Goal: Task Accomplishment & Management: Use online tool/utility

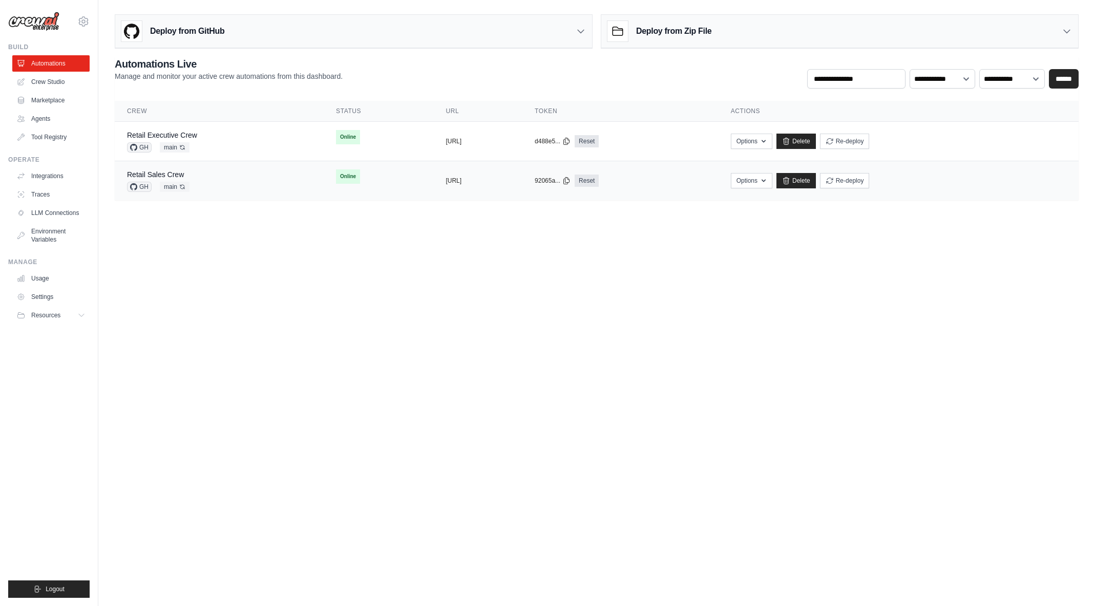
click at [188, 135] on link "Retail Executive Crew" at bounding box center [162, 135] width 70 height 8
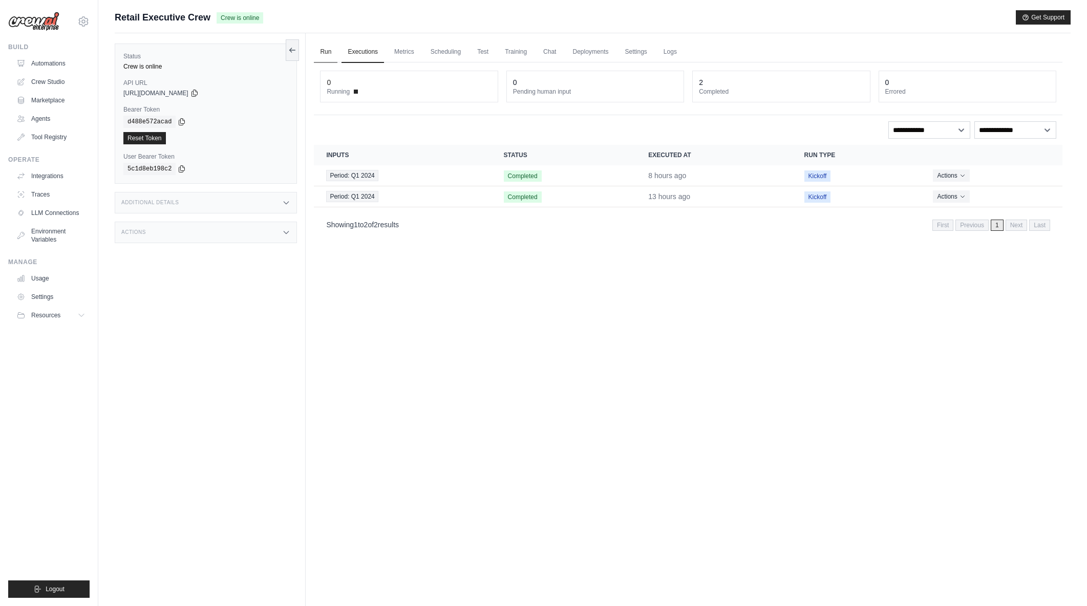
click at [328, 51] on link "Run" at bounding box center [326, 52] width 24 height 22
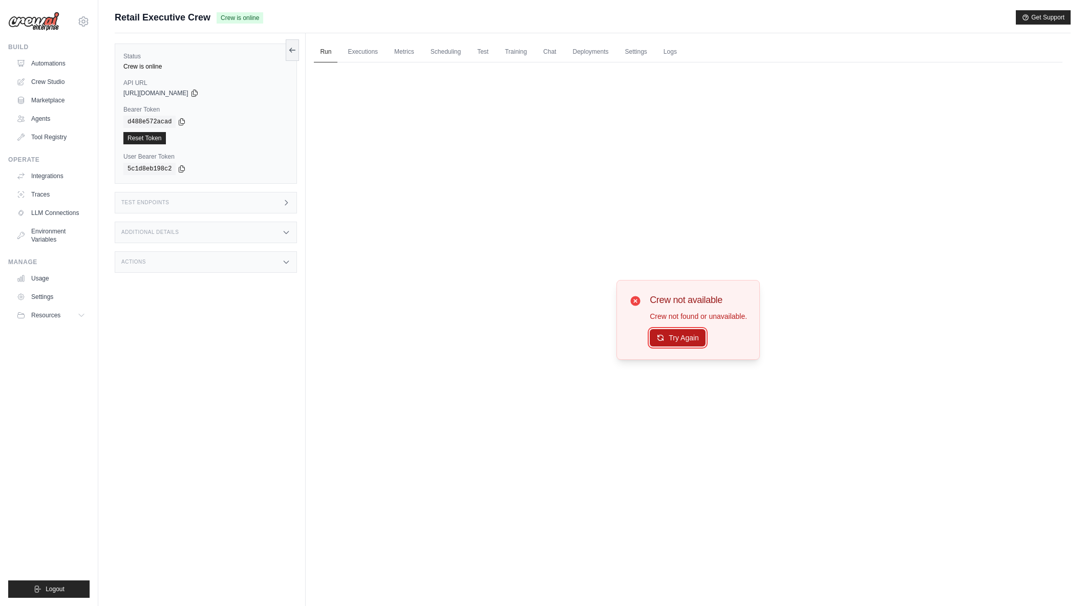
click at [692, 336] on button "Try Again" at bounding box center [678, 337] width 56 height 17
click at [678, 337] on button "Try Again" at bounding box center [678, 337] width 56 height 17
click at [678, 337] on button "Try Again" at bounding box center [678, 338] width 56 height 17
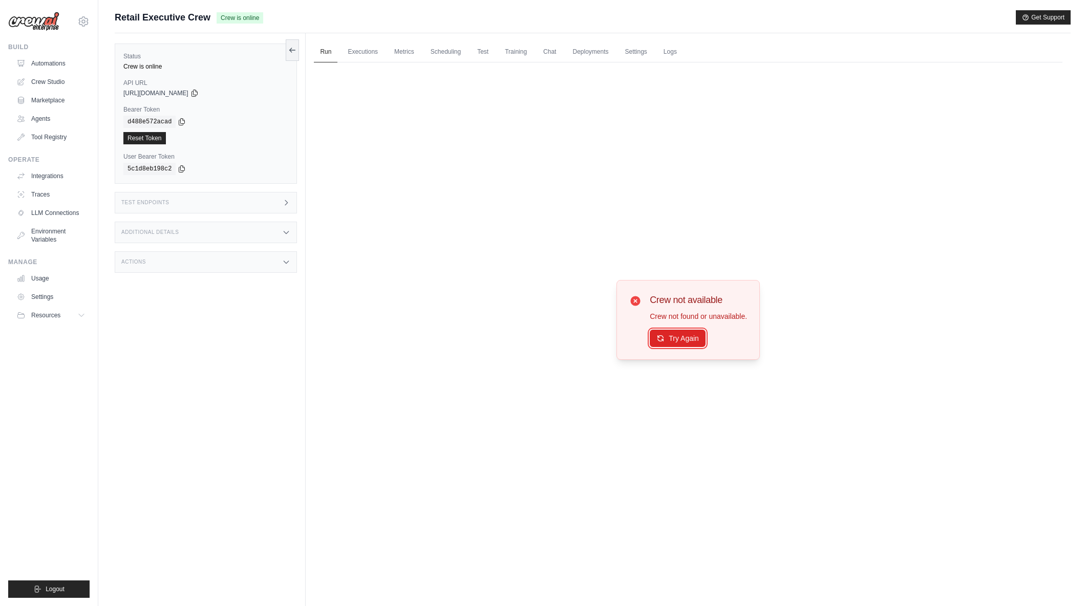
click at [678, 337] on button "Try Again" at bounding box center [678, 338] width 56 height 17
click at [352, 53] on link "Executions" at bounding box center [363, 52] width 43 height 22
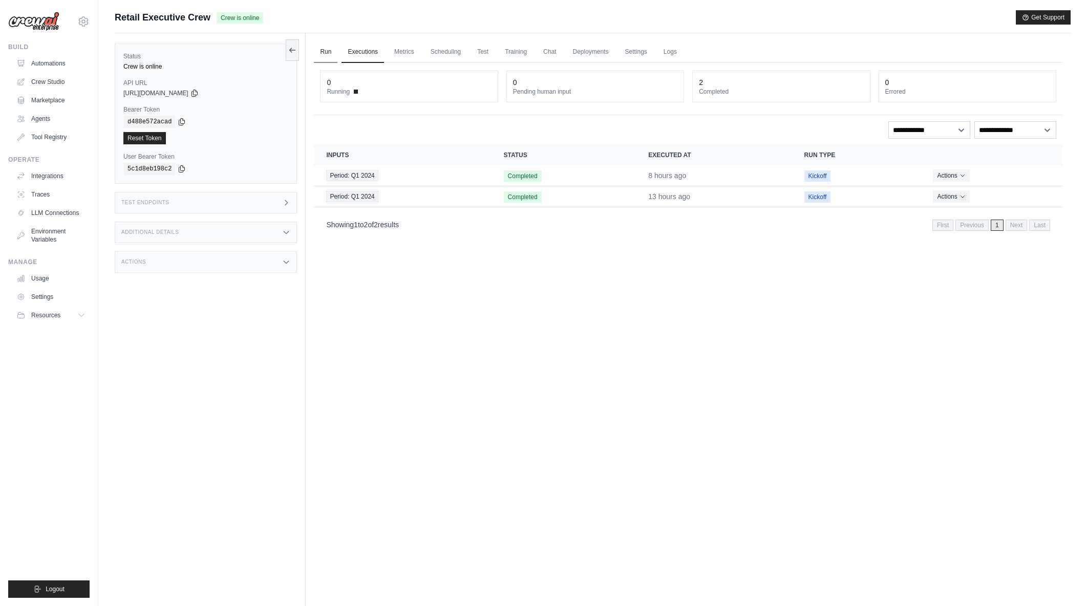
click at [321, 51] on link "Run" at bounding box center [326, 52] width 24 height 22
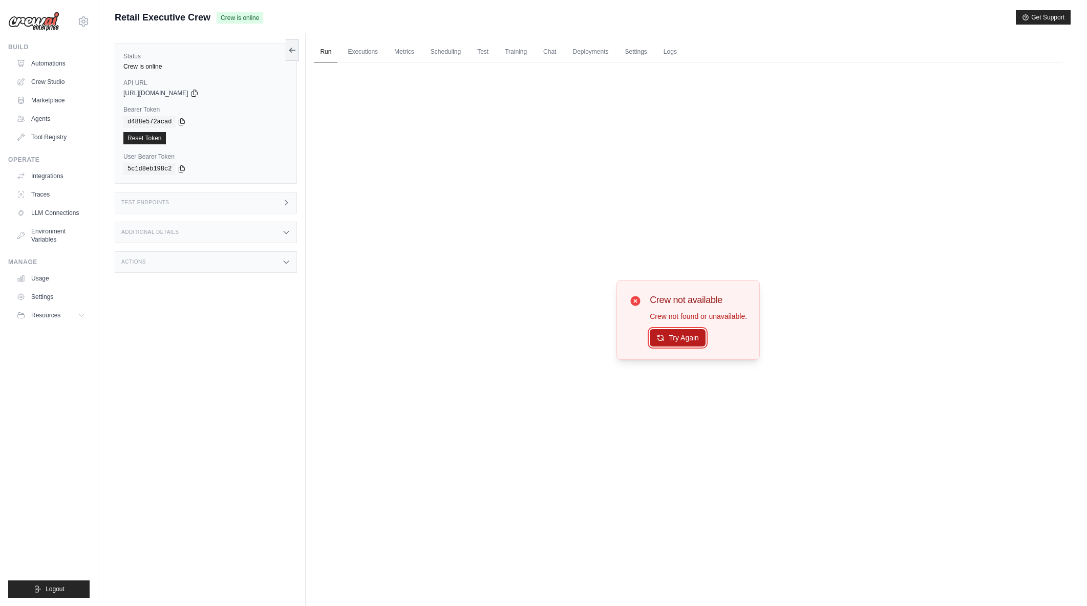
click at [671, 339] on button "Try Again" at bounding box center [678, 337] width 56 height 17
click at [695, 340] on button "Try Again" at bounding box center [678, 337] width 56 height 17
click at [279, 207] on div "Test Endpoints" at bounding box center [206, 203] width 182 height 22
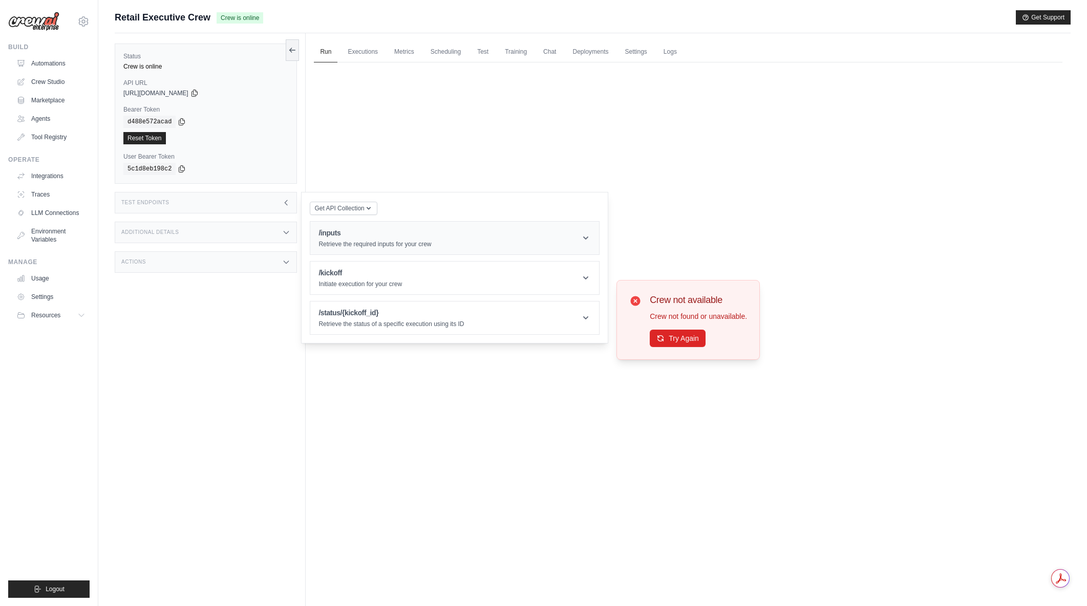
click at [371, 233] on h1 "/inputs" at bounding box center [375, 233] width 113 height 10
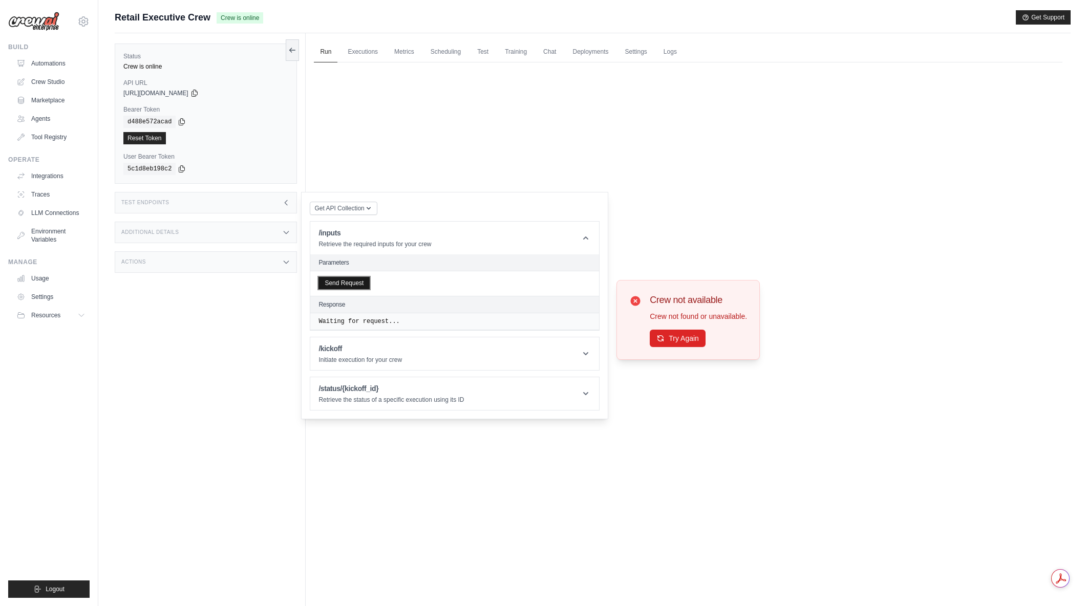
click at [347, 285] on button "Send Request" at bounding box center [344, 283] width 51 height 12
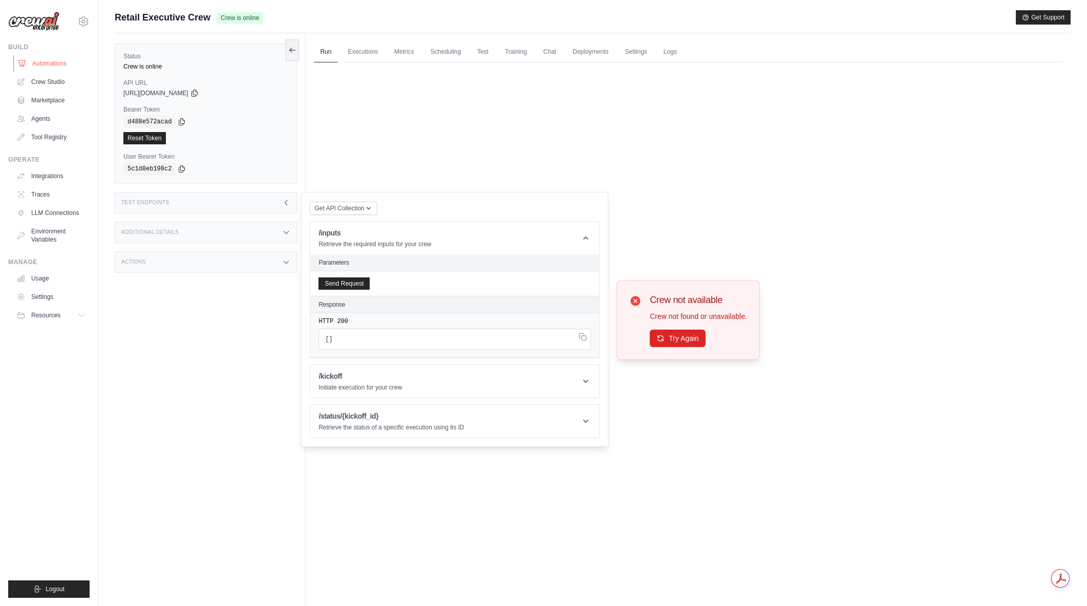
click at [59, 64] on link "Automations" at bounding box center [51, 63] width 77 height 16
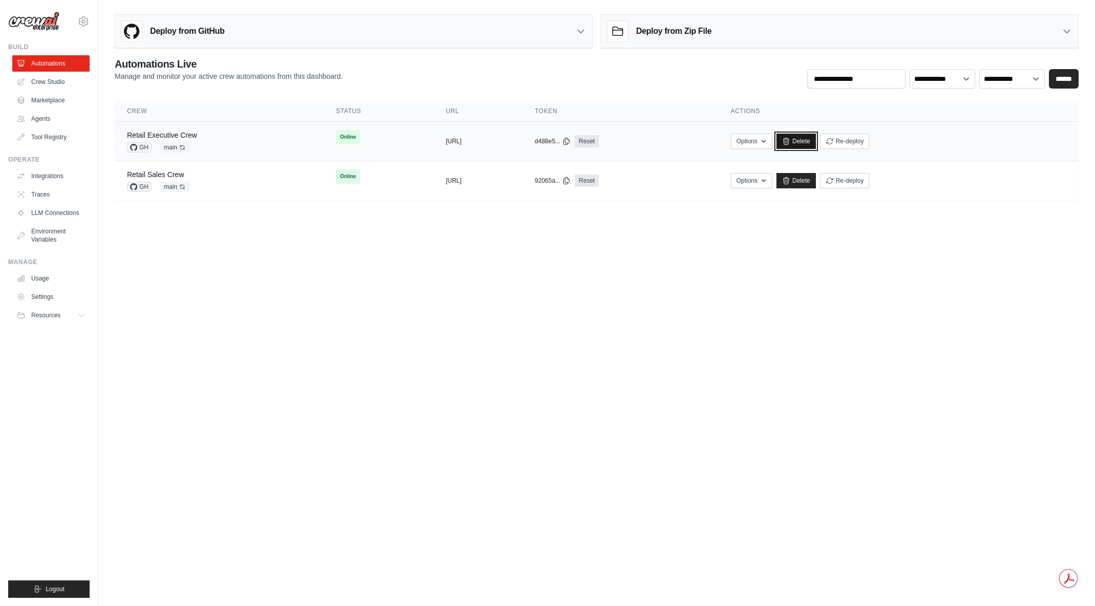
click at [816, 139] on link "Delete" at bounding box center [795, 141] width 39 height 15
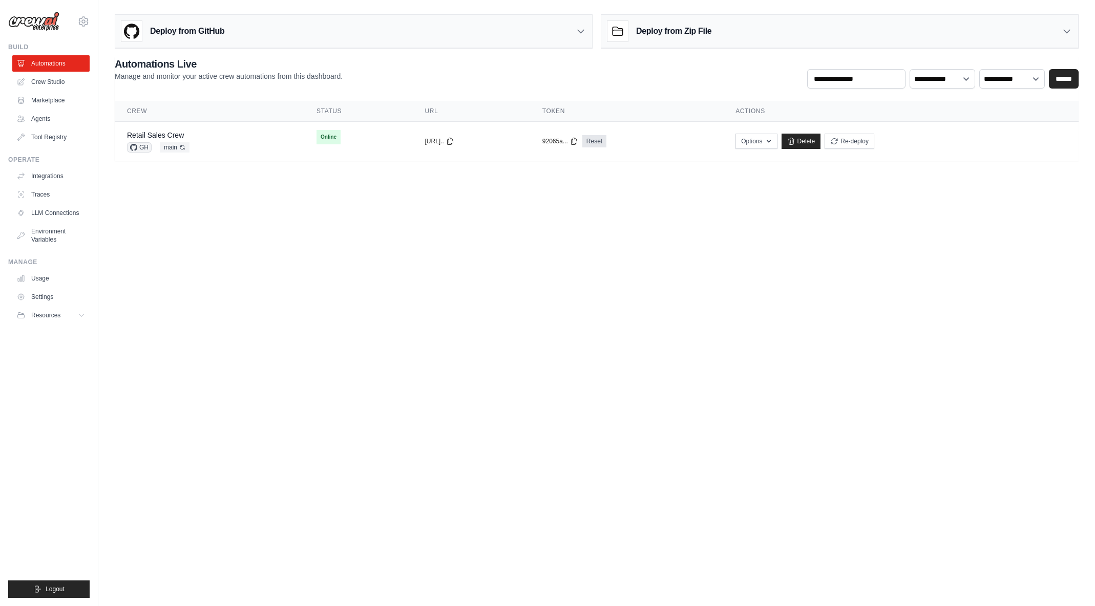
click at [205, 34] on h3 "Deploy from GitHub" at bounding box center [187, 31] width 74 height 12
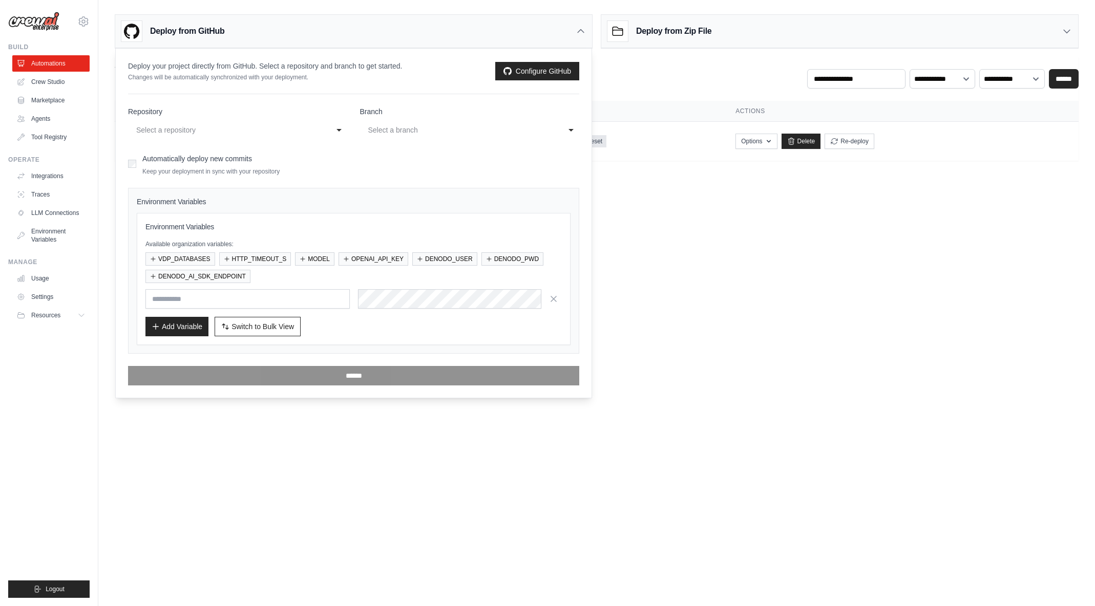
click at [177, 135] on div "Select a repository" at bounding box center [227, 130] width 183 height 12
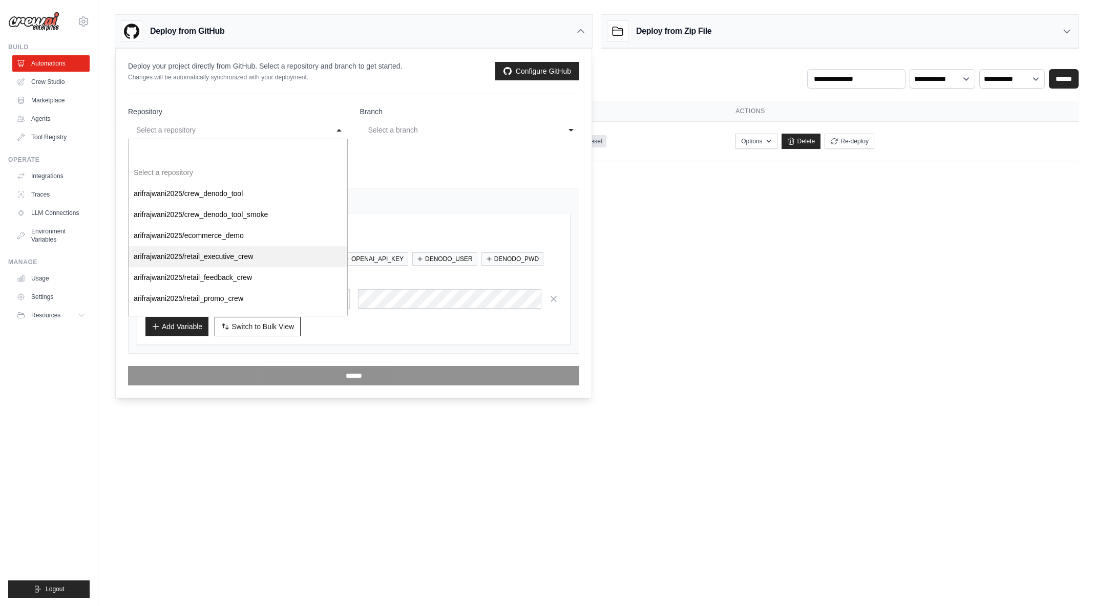
select select "**********"
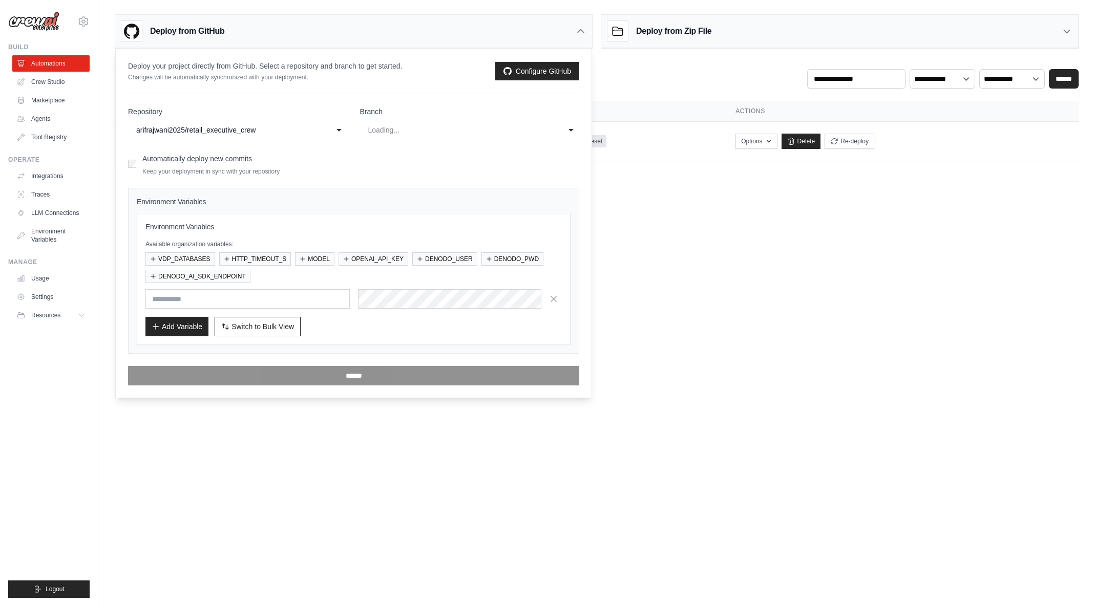
select select "****"
click at [196, 256] on button "VDP_DATABASES" at bounding box center [180, 258] width 70 height 13
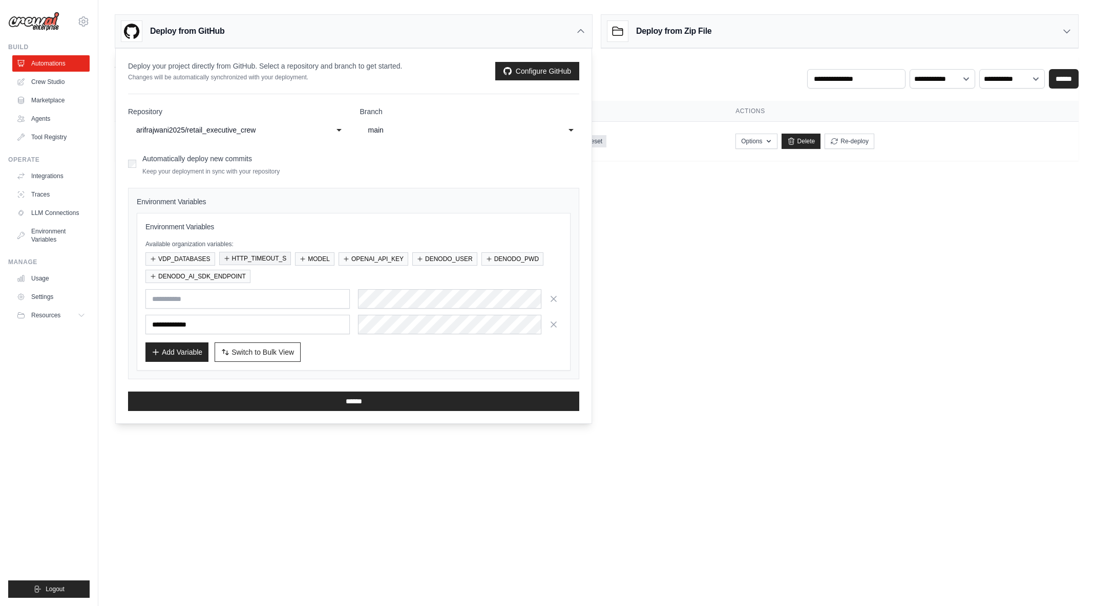
drag, startPoint x: 254, startPoint y: 255, endPoint x: 263, endPoint y: 257, distance: 8.8
click at [255, 255] on button "HTTP_TIMEOUT_S" at bounding box center [255, 258] width 72 height 13
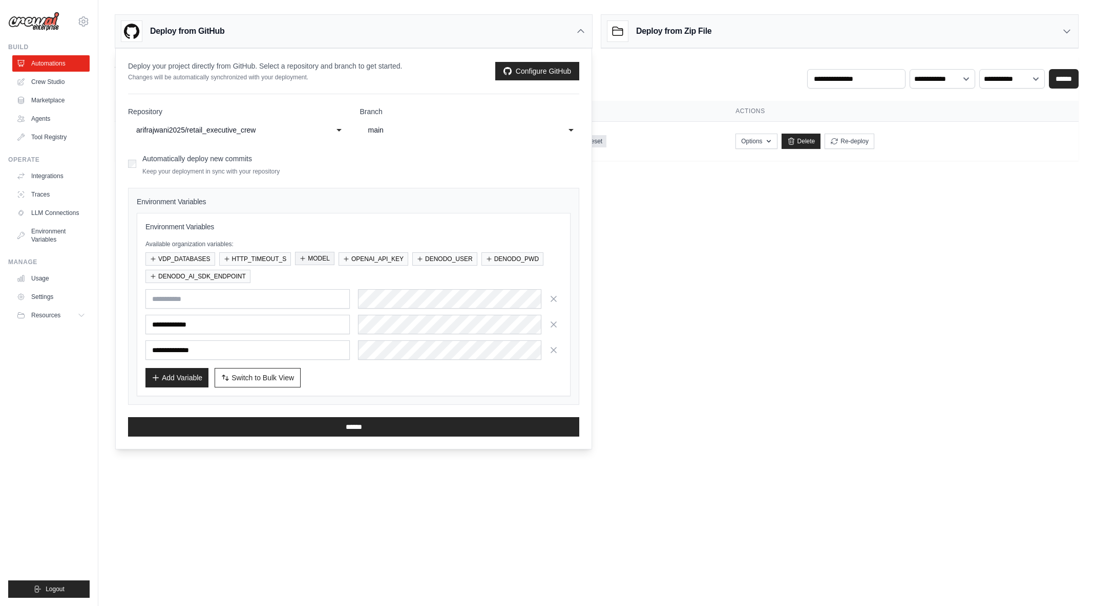
click at [309, 258] on button "MODEL" at bounding box center [314, 258] width 39 height 13
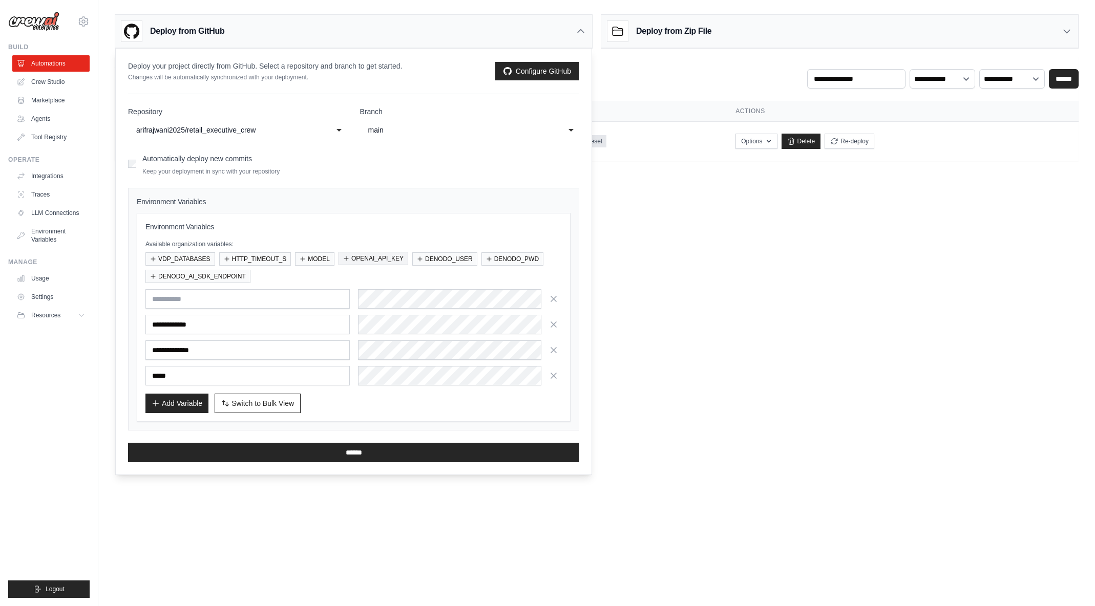
click at [354, 258] on button "OPENAI_API_KEY" at bounding box center [374, 258] width 70 height 13
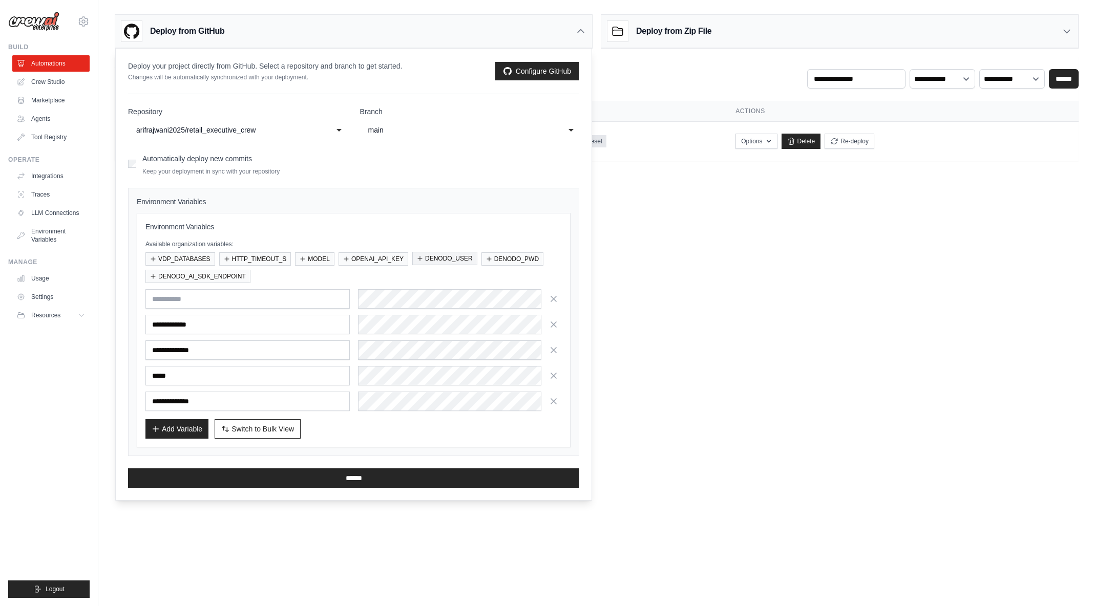
click at [426, 260] on button "DENODO_USER" at bounding box center [444, 258] width 65 height 13
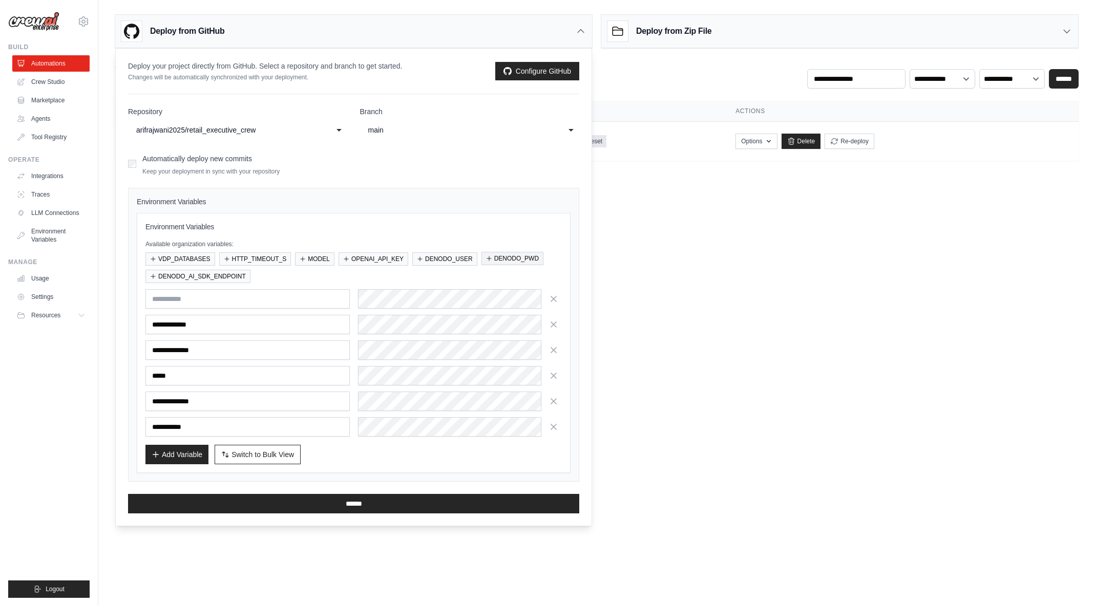
click at [494, 260] on button "DENODO_PWD" at bounding box center [512, 258] width 62 height 13
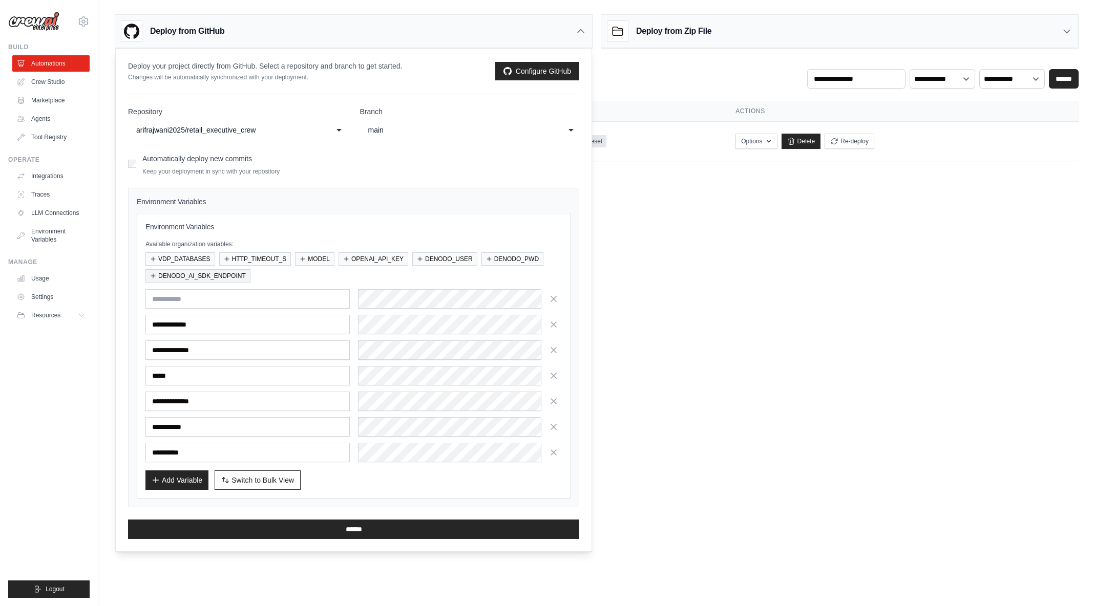
click at [229, 277] on button "DENODO_AI_SDK_ENDPOINT" at bounding box center [197, 275] width 105 height 13
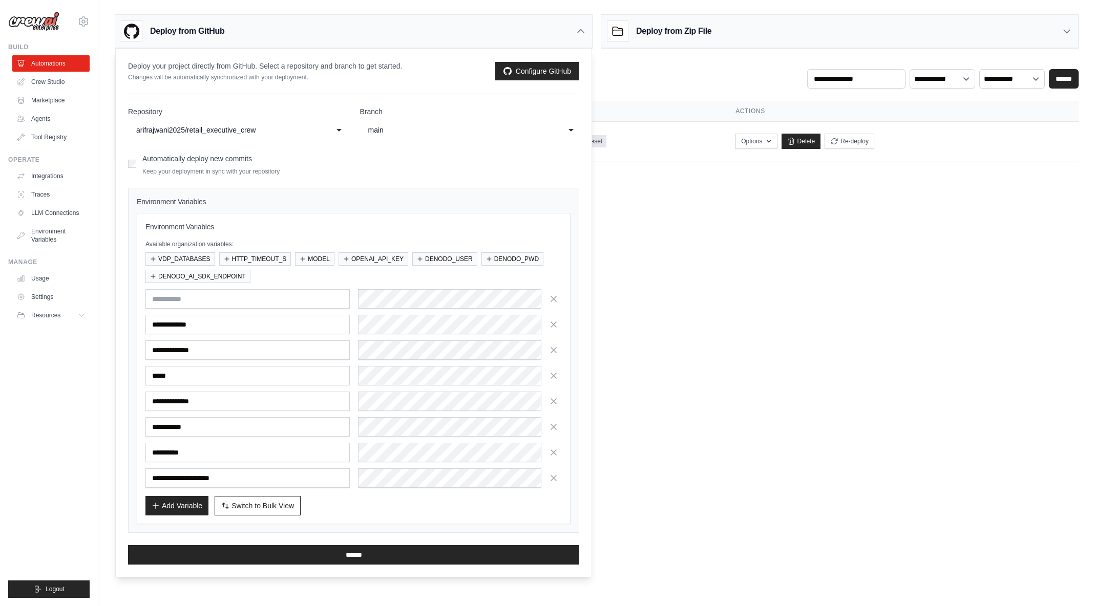
click at [596, 538] on body "arajwani@denodo.com Arif's Personal Organization Denodo Technologies ✓ Settings…" at bounding box center [547, 303] width 1095 height 606
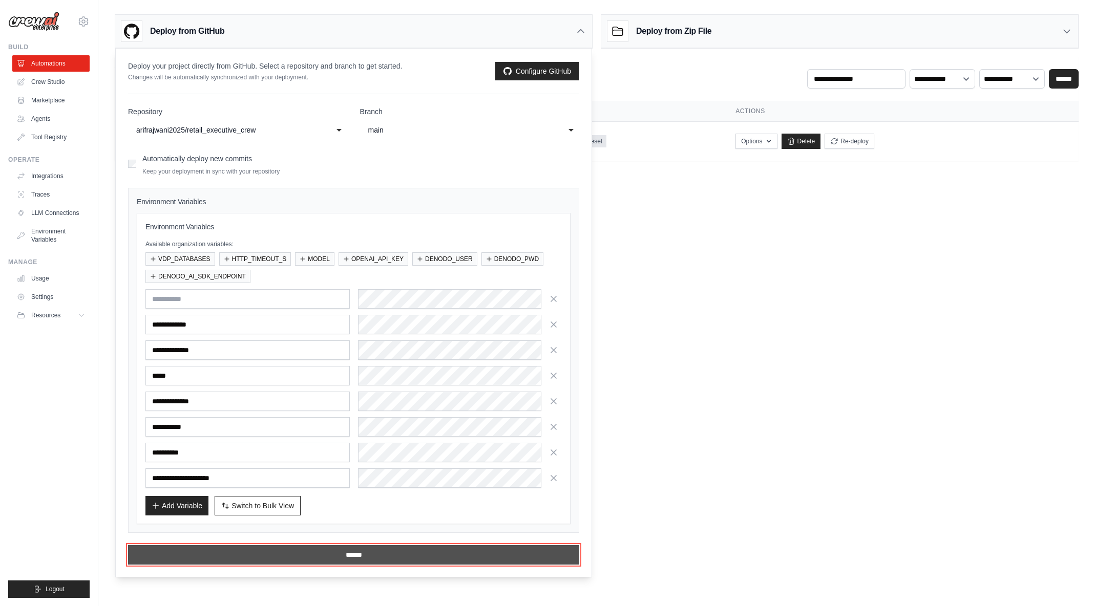
click at [350, 551] on input "******" at bounding box center [353, 554] width 451 height 19
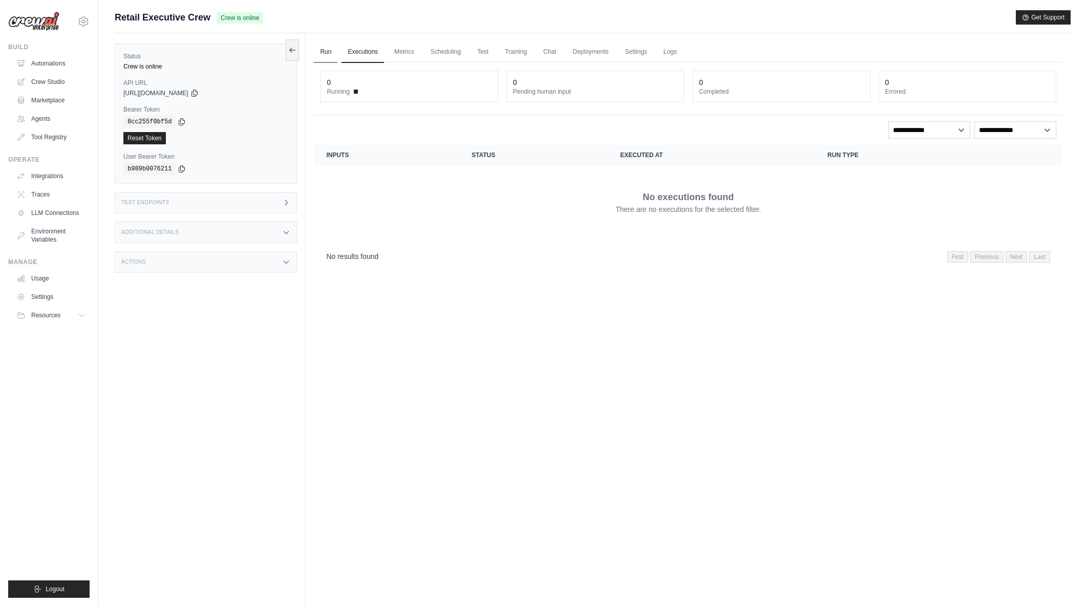
click at [329, 51] on link "Run" at bounding box center [326, 52] width 24 height 22
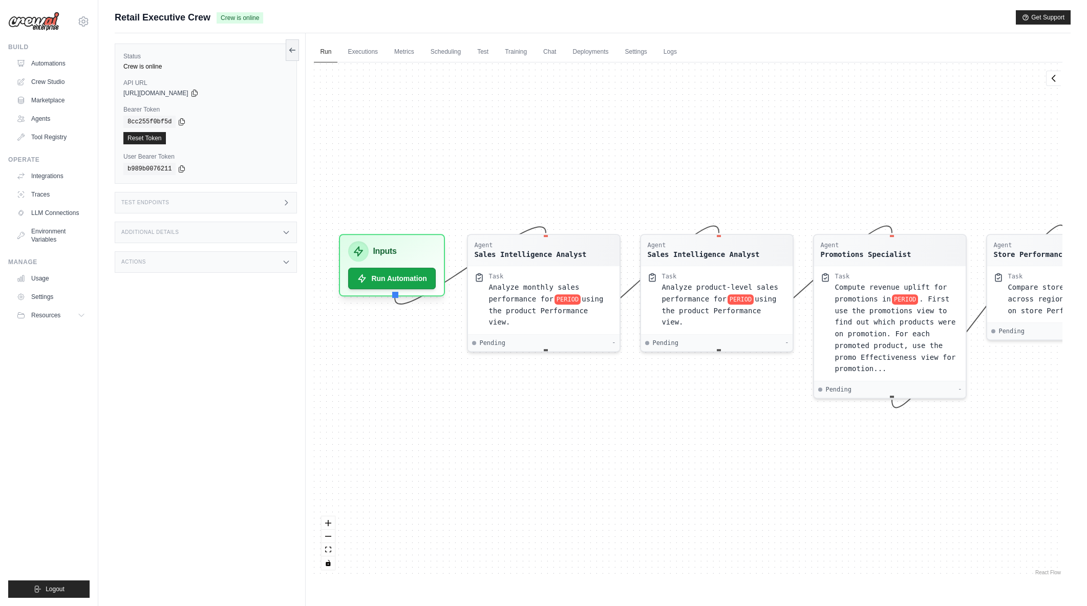
drag, startPoint x: 415, startPoint y: 507, endPoint x: 637, endPoint y: 407, distance: 242.6
click at [646, 414] on div "Agent Sales Intelligence Analyst Task Analyze monthly sales performance for PER…" at bounding box center [688, 319] width 749 height 515
click at [388, 280] on button "Run Automation" at bounding box center [396, 274] width 92 height 23
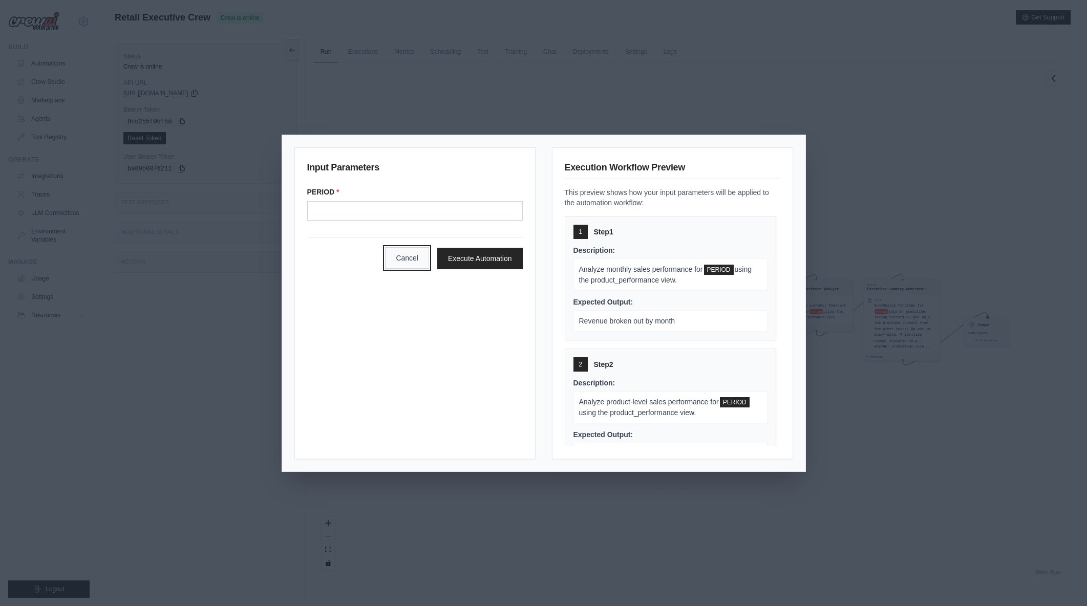
click at [402, 255] on button "Cancel" at bounding box center [407, 258] width 44 height 22
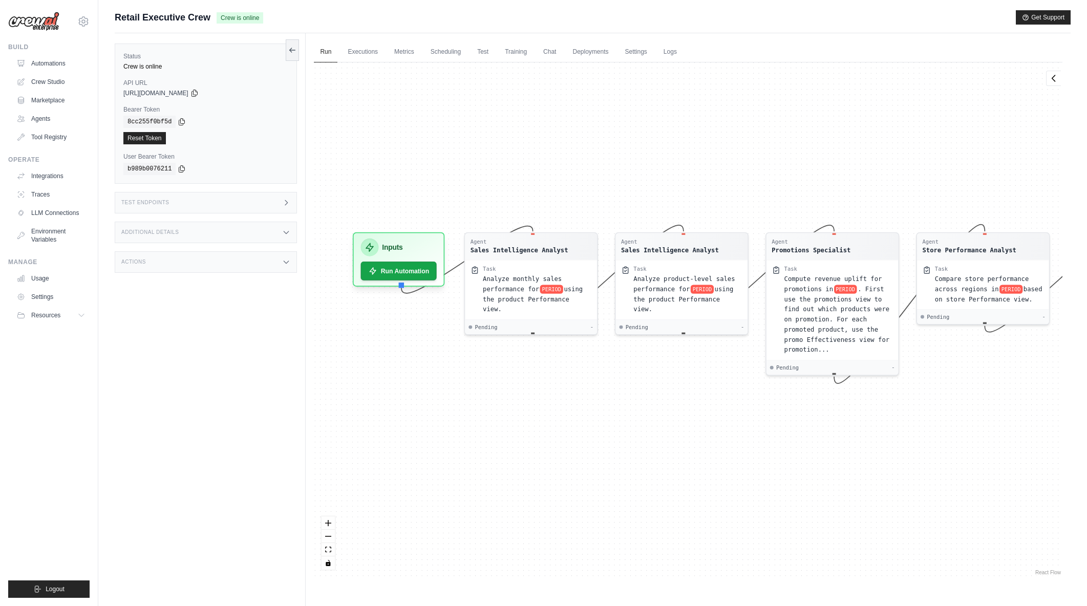
drag, startPoint x: 509, startPoint y: 248, endPoint x: 677, endPoint y: 159, distance: 189.9
click at [677, 159] on div "Agent Sales Intelligence Analyst Task Analyze monthly sales performance for PER…" at bounding box center [688, 319] width 749 height 515
